Goal: Browse casually

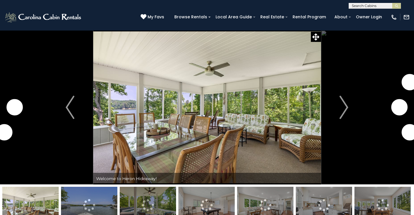
click at [346, 106] on img "Next" at bounding box center [344, 107] width 9 height 23
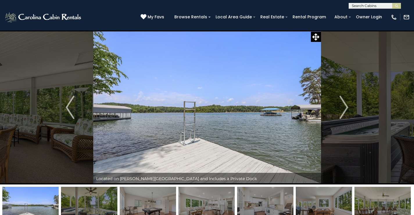
click at [346, 106] on img "Next" at bounding box center [344, 107] width 9 height 23
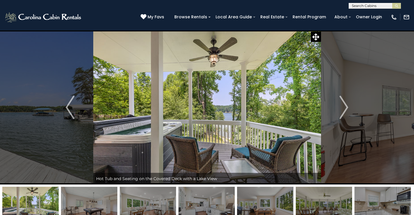
click at [346, 106] on img "Next" at bounding box center [344, 107] width 9 height 23
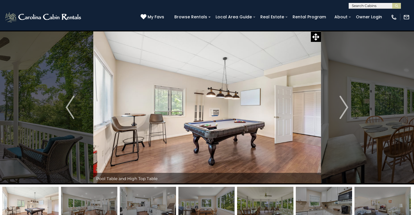
click at [346, 106] on img "Next" at bounding box center [344, 107] width 9 height 23
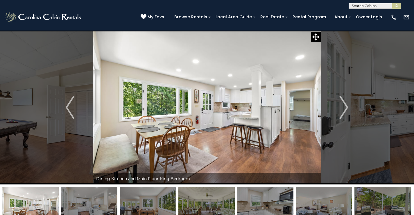
click at [346, 106] on img "Next" at bounding box center [344, 107] width 9 height 23
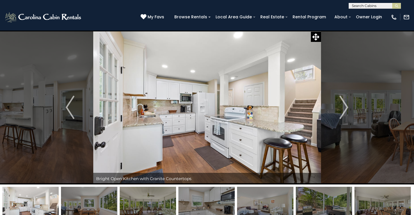
click at [346, 106] on img "Next" at bounding box center [344, 107] width 9 height 23
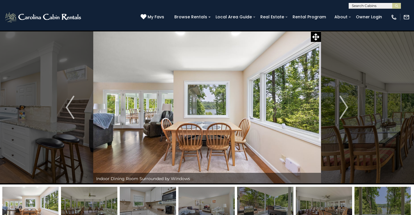
click at [346, 106] on img "Next" at bounding box center [344, 107] width 9 height 23
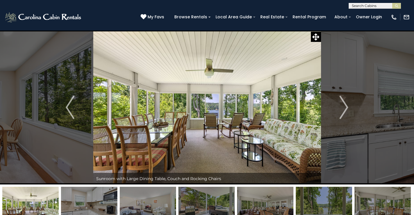
click at [346, 106] on img "Next" at bounding box center [344, 107] width 9 height 23
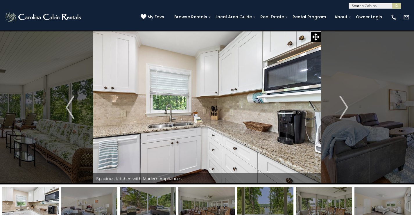
click at [346, 106] on img "Next" at bounding box center [344, 107] width 9 height 23
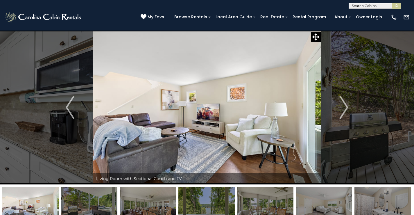
click at [346, 106] on img "Next" at bounding box center [344, 107] width 9 height 23
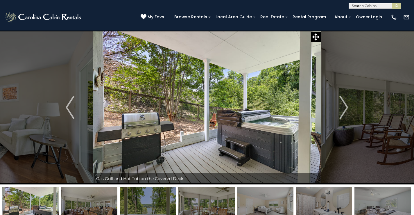
click at [346, 106] on img "Next" at bounding box center [344, 107] width 9 height 23
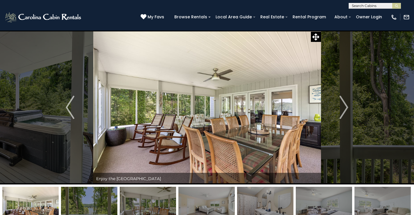
click at [346, 106] on img "Next" at bounding box center [344, 107] width 9 height 23
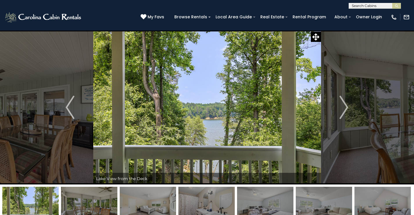
click at [346, 106] on img "Next" at bounding box center [344, 107] width 9 height 23
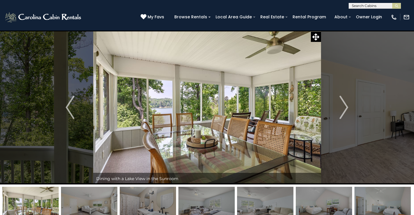
click at [346, 106] on img "Next" at bounding box center [344, 107] width 9 height 23
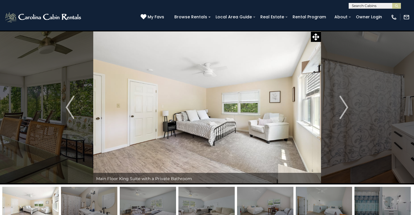
click at [346, 106] on img "Next" at bounding box center [344, 107] width 9 height 23
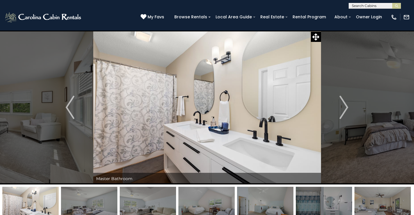
click at [346, 106] on img "Next" at bounding box center [344, 107] width 9 height 23
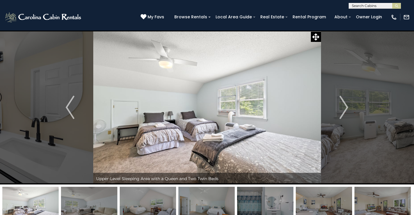
click at [346, 106] on img "Next" at bounding box center [344, 107] width 9 height 23
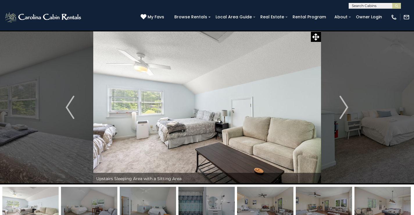
click at [346, 106] on img "Next" at bounding box center [344, 107] width 9 height 23
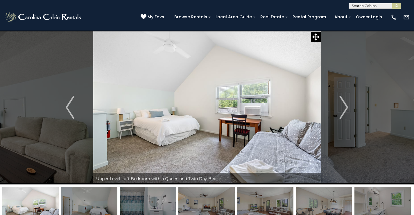
click at [346, 106] on img "Next" at bounding box center [344, 107] width 9 height 23
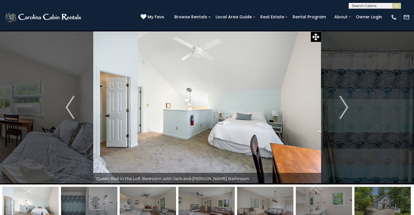
click at [346, 106] on img "Next" at bounding box center [344, 107] width 9 height 23
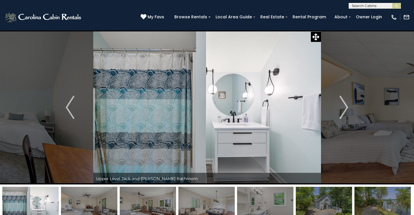
click at [346, 106] on img "Next" at bounding box center [344, 107] width 9 height 23
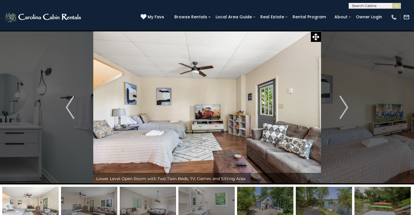
click at [346, 106] on img "Next" at bounding box center [344, 107] width 9 height 23
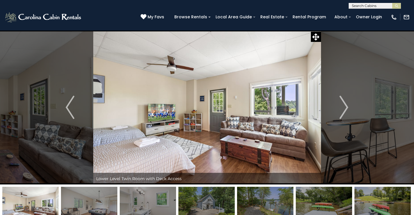
click at [346, 106] on img "Next" at bounding box center [344, 107] width 9 height 23
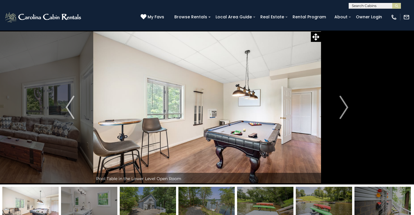
click at [346, 106] on img "Next" at bounding box center [344, 107] width 9 height 23
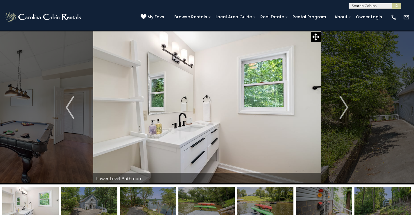
click at [346, 106] on img "Next" at bounding box center [344, 107] width 9 height 23
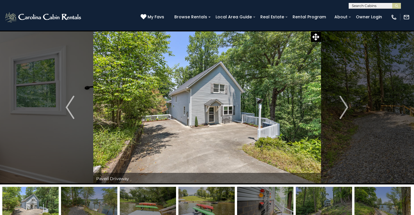
click at [346, 106] on img "Next" at bounding box center [344, 107] width 9 height 23
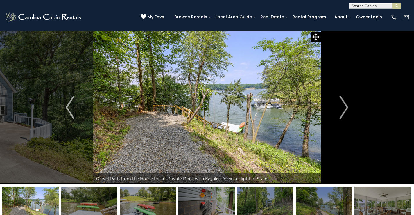
click at [346, 106] on img "Next" at bounding box center [344, 107] width 9 height 23
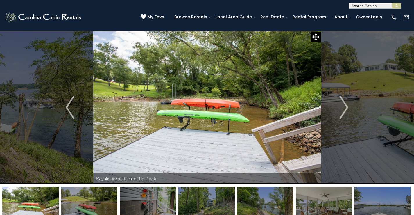
click at [346, 106] on img "Next" at bounding box center [344, 107] width 9 height 23
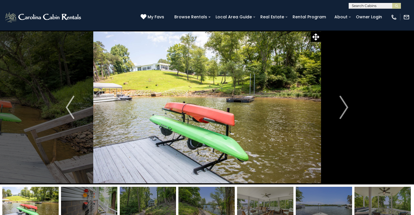
click at [346, 106] on img "Next" at bounding box center [344, 107] width 9 height 23
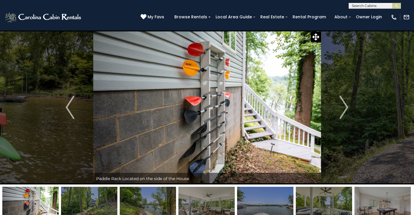
click at [346, 106] on img "Next" at bounding box center [344, 107] width 9 height 23
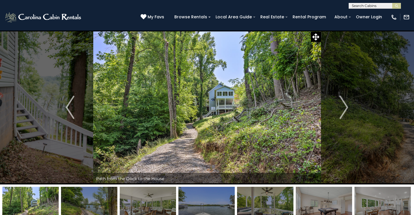
click at [346, 106] on img "Next" at bounding box center [344, 107] width 9 height 23
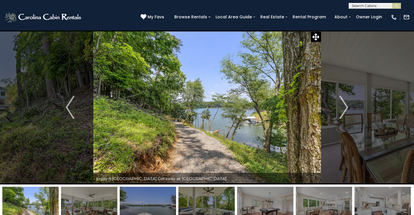
click at [346, 106] on img "Next" at bounding box center [344, 107] width 9 height 23
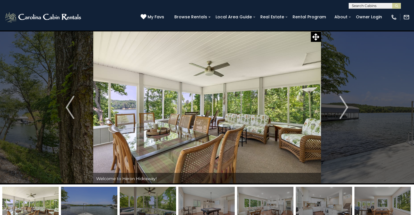
click at [346, 106] on img "Next" at bounding box center [344, 107] width 9 height 23
